Goal: Task Accomplishment & Management: Use online tool/utility

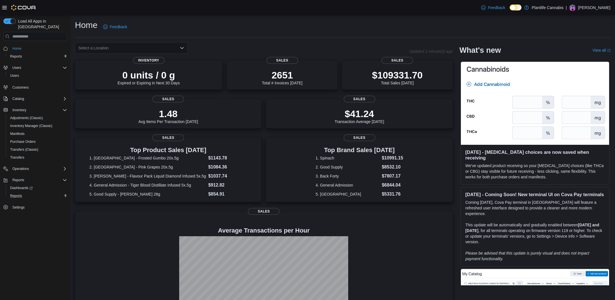
click at [28, 192] on div "Reports" at bounding box center [37, 195] width 59 height 7
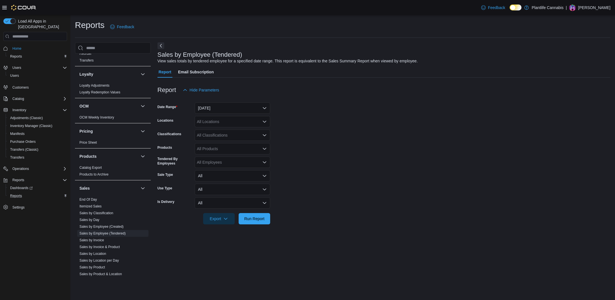
scroll to position [255, 0]
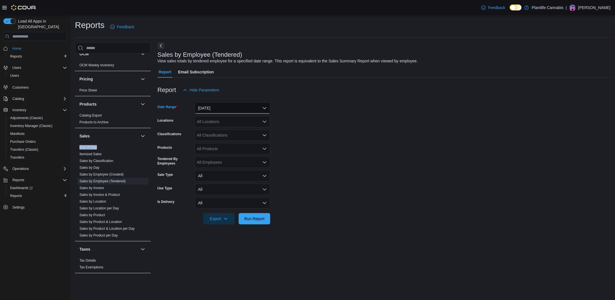
drag, startPoint x: 237, startPoint y: 105, endPoint x: 235, endPoint y: 112, distance: 7.3
click at [237, 106] on button "Yesterday" at bounding box center [233, 107] width 76 height 11
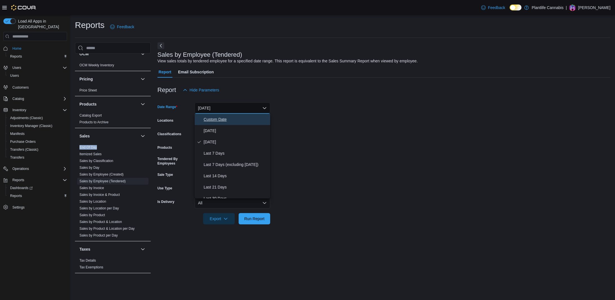
click at [226, 124] on button "Custom Date" at bounding box center [233, 119] width 76 height 11
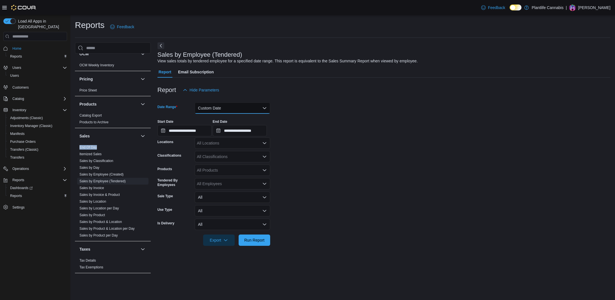
click at [228, 107] on button "Custom Date" at bounding box center [233, 107] width 76 height 11
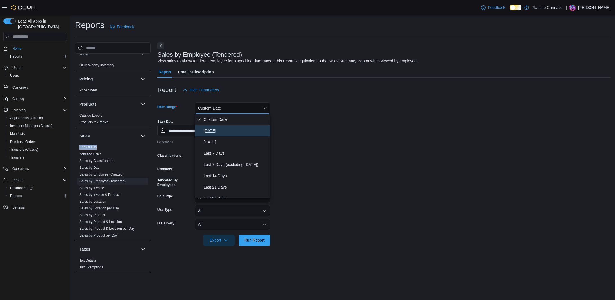
click at [219, 132] on span "Today" at bounding box center [236, 130] width 64 height 7
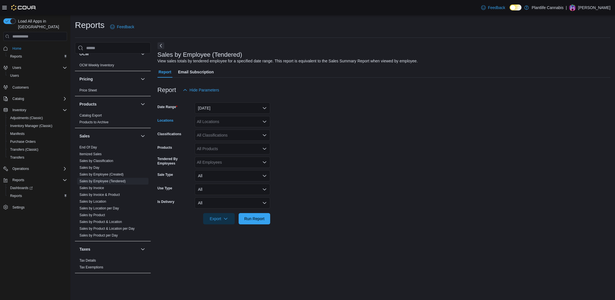
click at [220, 124] on div "All Locations" at bounding box center [233, 121] width 76 height 11
type input "***"
click at [220, 129] on span "Calgary - Mahogany Market" at bounding box center [248, 131] width 76 height 6
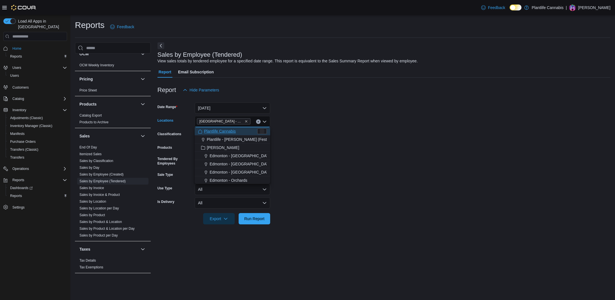
drag, startPoint x: 304, startPoint y: 124, endPoint x: 288, endPoint y: 127, distance: 15.9
click at [304, 124] on form "Date Range Today Locations Calgary - Mahogany Market Combo box. Selected. Calga…" at bounding box center [384, 160] width 453 height 129
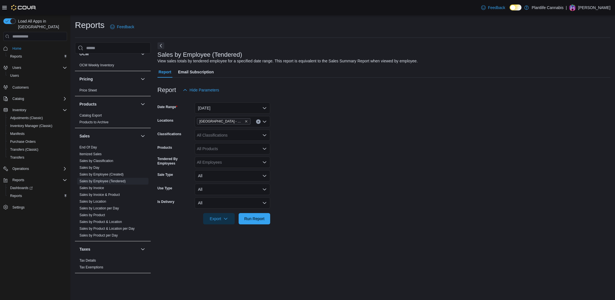
click at [242, 137] on div "All Classifications" at bounding box center [233, 134] width 76 height 11
type input "***"
drag, startPoint x: 233, startPoint y: 144, endPoint x: 305, endPoint y: 146, distance: 71.6
click at [233, 144] on span "Accessory Group" at bounding box center [222, 145] width 30 height 6
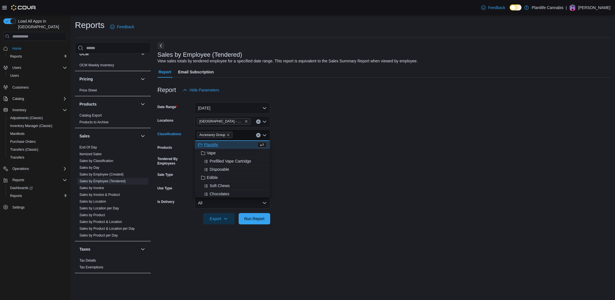
drag, startPoint x: 305, startPoint y: 146, endPoint x: 271, endPoint y: 205, distance: 67.8
click at [305, 146] on form "Date Range Today Locations Calgary - Mahogany Market Classifications Accessory …" at bounding box center [384, 160] width 453 height 129
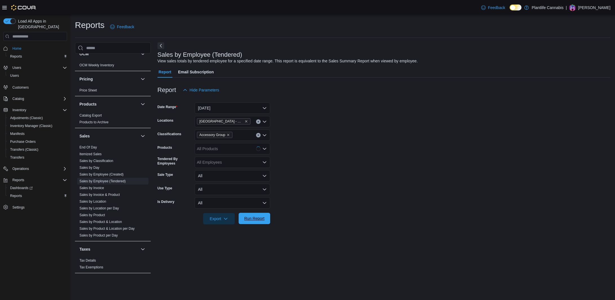
click at [262, 219] on span "Run Report" at bounding box center [254, 218] width 20 height 6
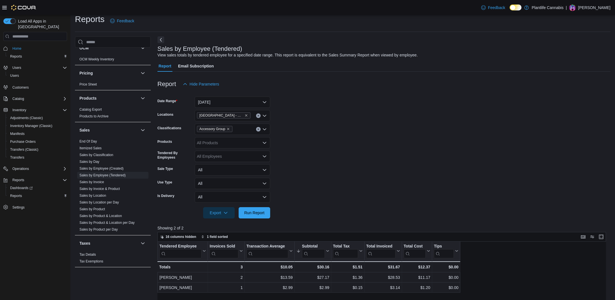
scroll to position [6, 0]
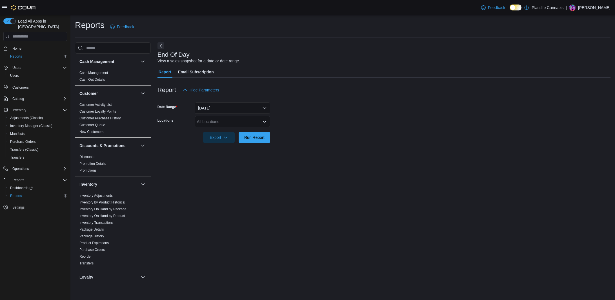
click at [239, 121] on div "All Locations" at bounding box center [233, 121] width 76 height 11
type input "******"
drag, startPoint x: 246, startPoint y: 131, endPoint x: 316, endPoint y: 122, distance: 70.8
click at [249, 131] on span "Calgary - Mahogany Market" at bounding box center [248, 131] width 76 height 6
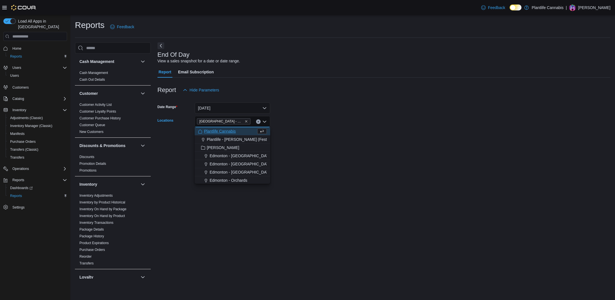
click at [316, 122] on form "Date Range Today Locations Calgary - Mahogany Market Combo box. Selected. Calga…" at bounding box center [384, 119] width 453 height 47
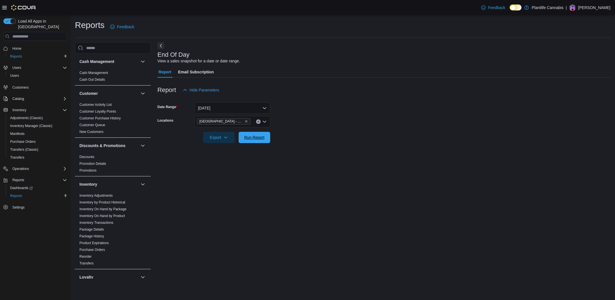
drag, startPoint x: 251, startPoint y: 138, endPoint x: 242, endPoint y: 118, distance: 22.4
click at [251, 138] on span "Run Report" at bounding box center [254, 137] width 20 height 6
click at [232, 107] on button "Today" at bounding box center [233, 107] width 76 height 11
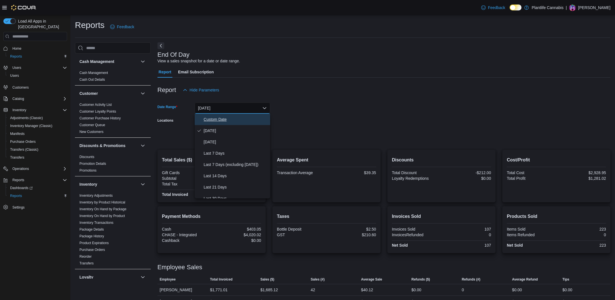
click at [222, 120] on span "Custom Date" at bounding box center [236, 119] width 64 height 7
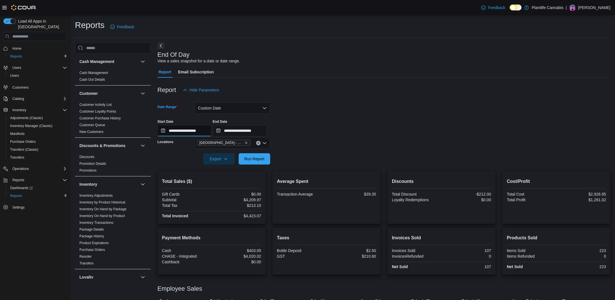
click at [194, 131] on input "**********" at bounding box center [185, 130] width 54 height 11
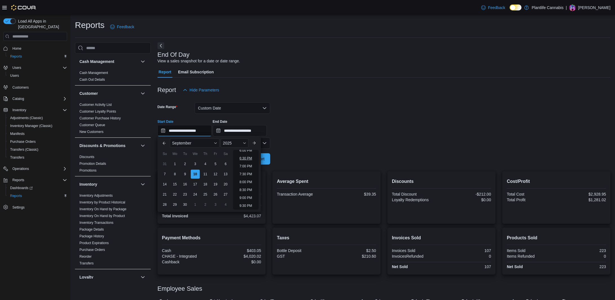
scroll to position [283, 0]
click at [248, 156] on li "6:00 PM" at bounding box center [245, 155] width 17 height 7
type input "**********"
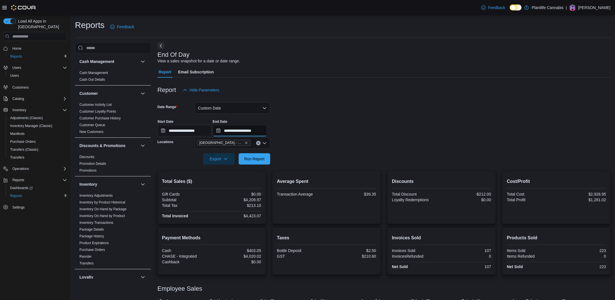
click at [253, 131] on input "**********" at bounding box center [240, 130] width 54 height 11
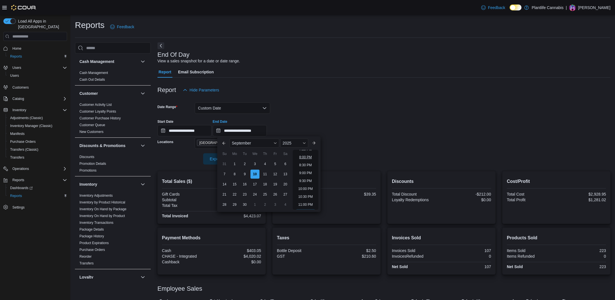
scroll to position [313, 0]
click at [304, 157] on li "8:00 PM" at bounding box center [305, 156] width 17 height 7
type input "**********"
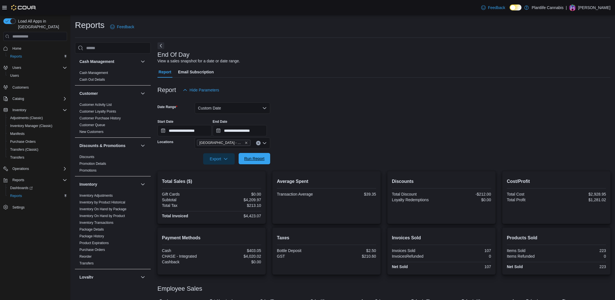
click at [254, 158] on span "Run Report" at bounding box center [254, 159] width 20 height 6
